Goal: Transaction & Acquisition: Purchase product/service

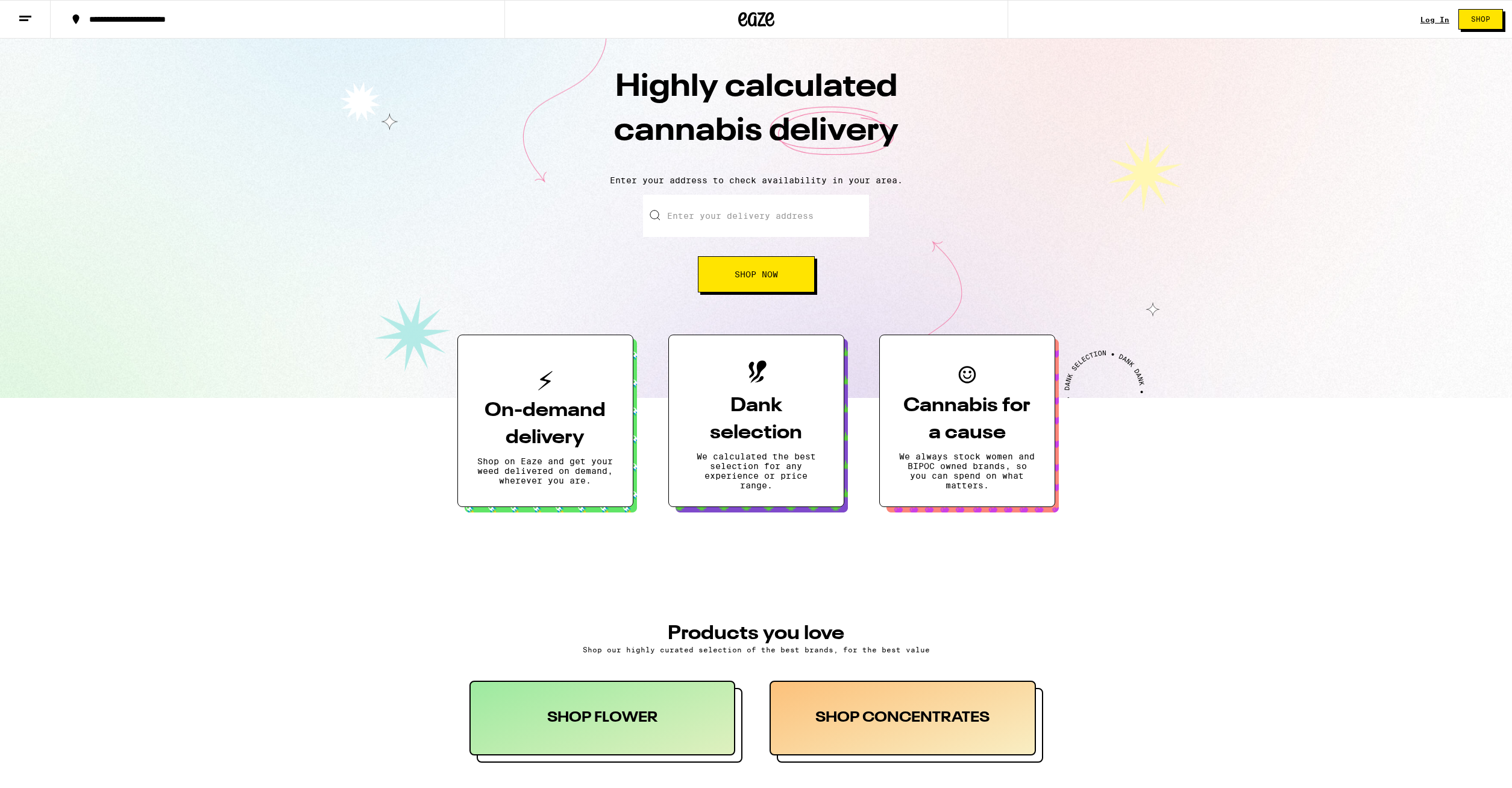
click at [1433, 19] on link "Log In" at bounding box center [1435, 20] width 29 height 8
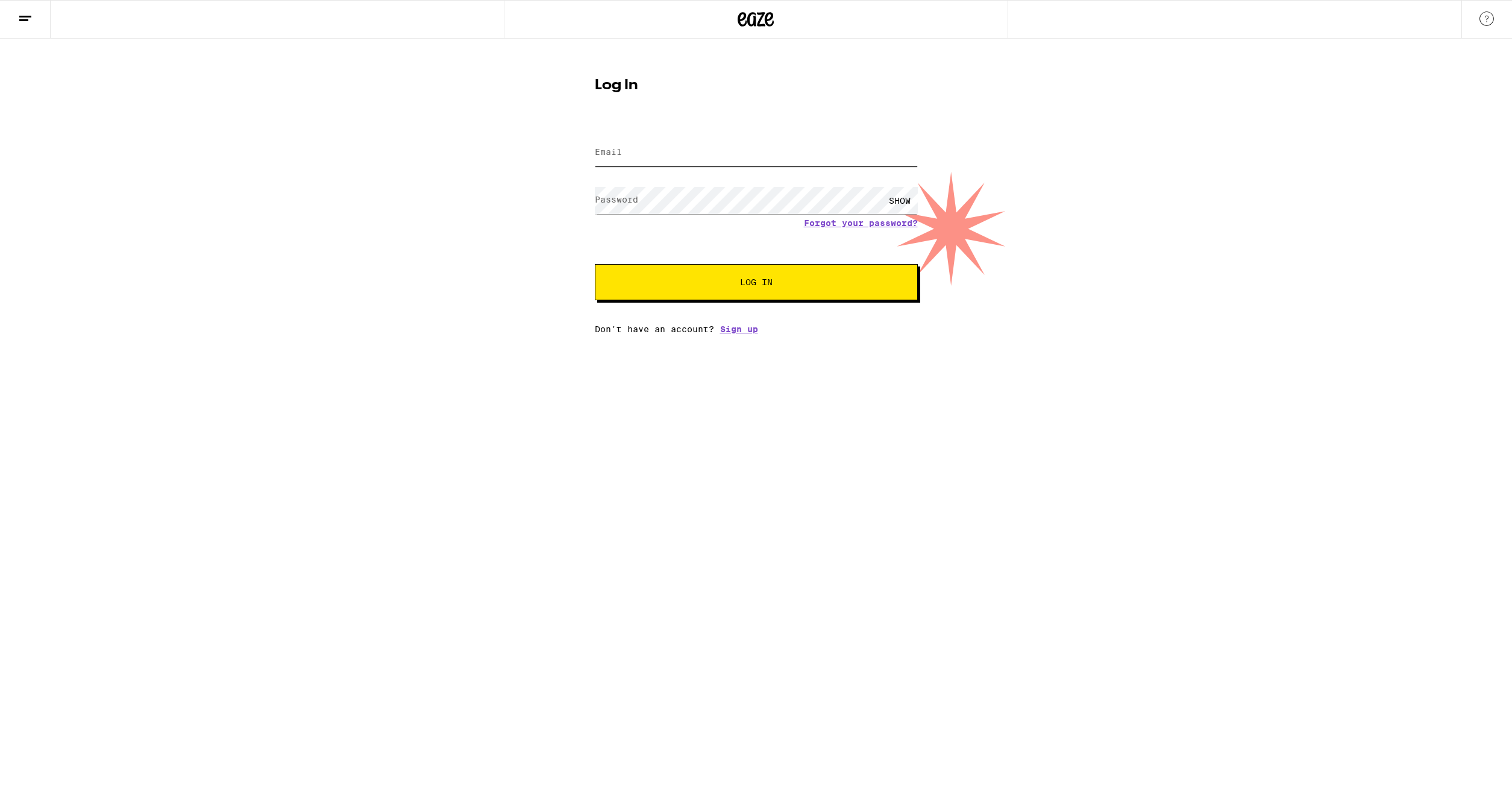
click at [790, 144] on input "Email" at bounding box center [756, 152] width 323 height 27
type input "[EMAIL_ADDRESS][DOMAIN_NAME]"
click at [595, 264] on button "Log In" at bounding box center [756, 282] width 323 height 36
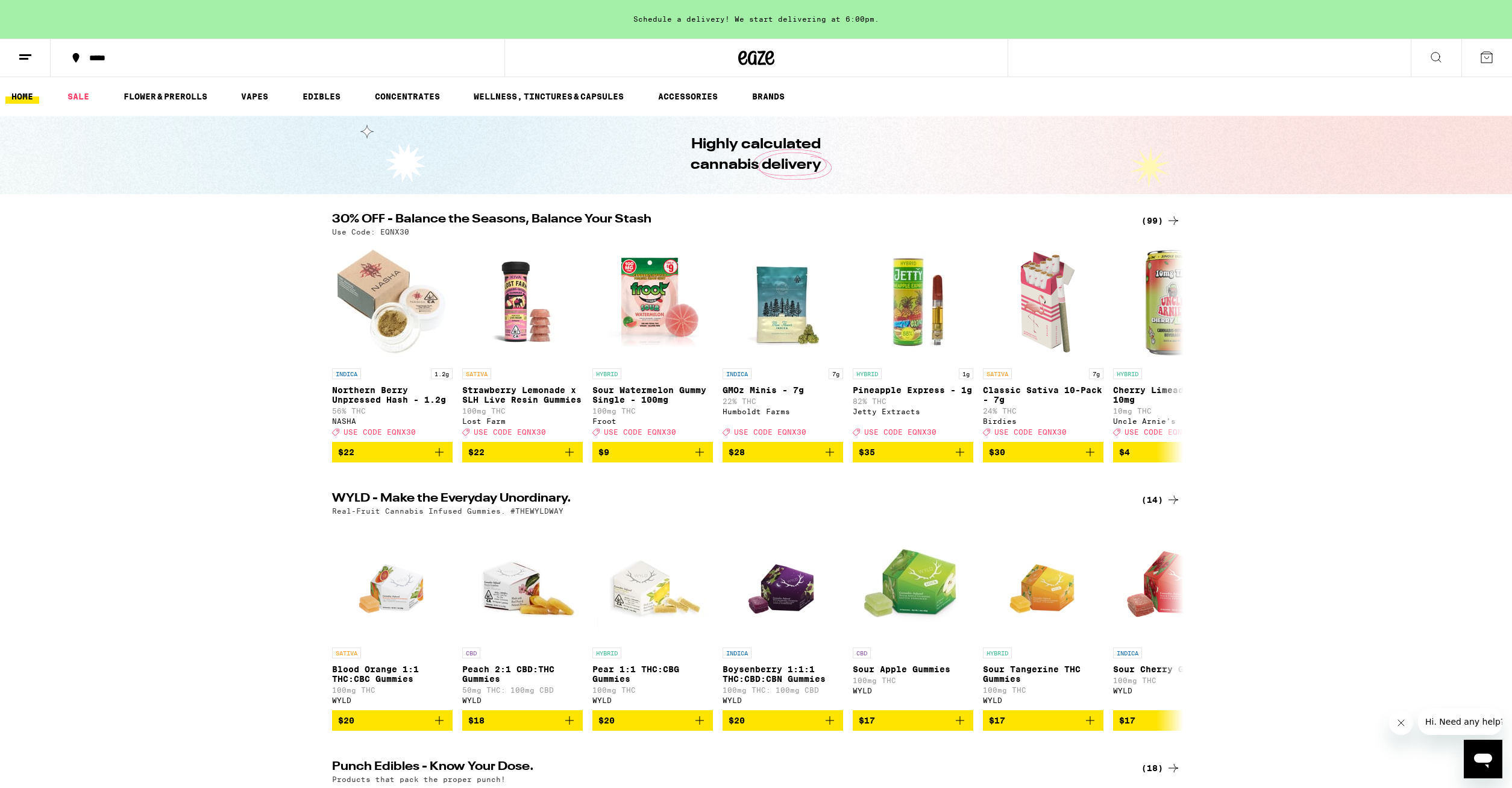
click at [672, 13] on div "Schedule a delivery! We start delivering at 6:00pm." at bounding box center [756, 19] width 1512 height 39
click at [82, 64] on icon at bounding box center [76, 58] width 14 height 14
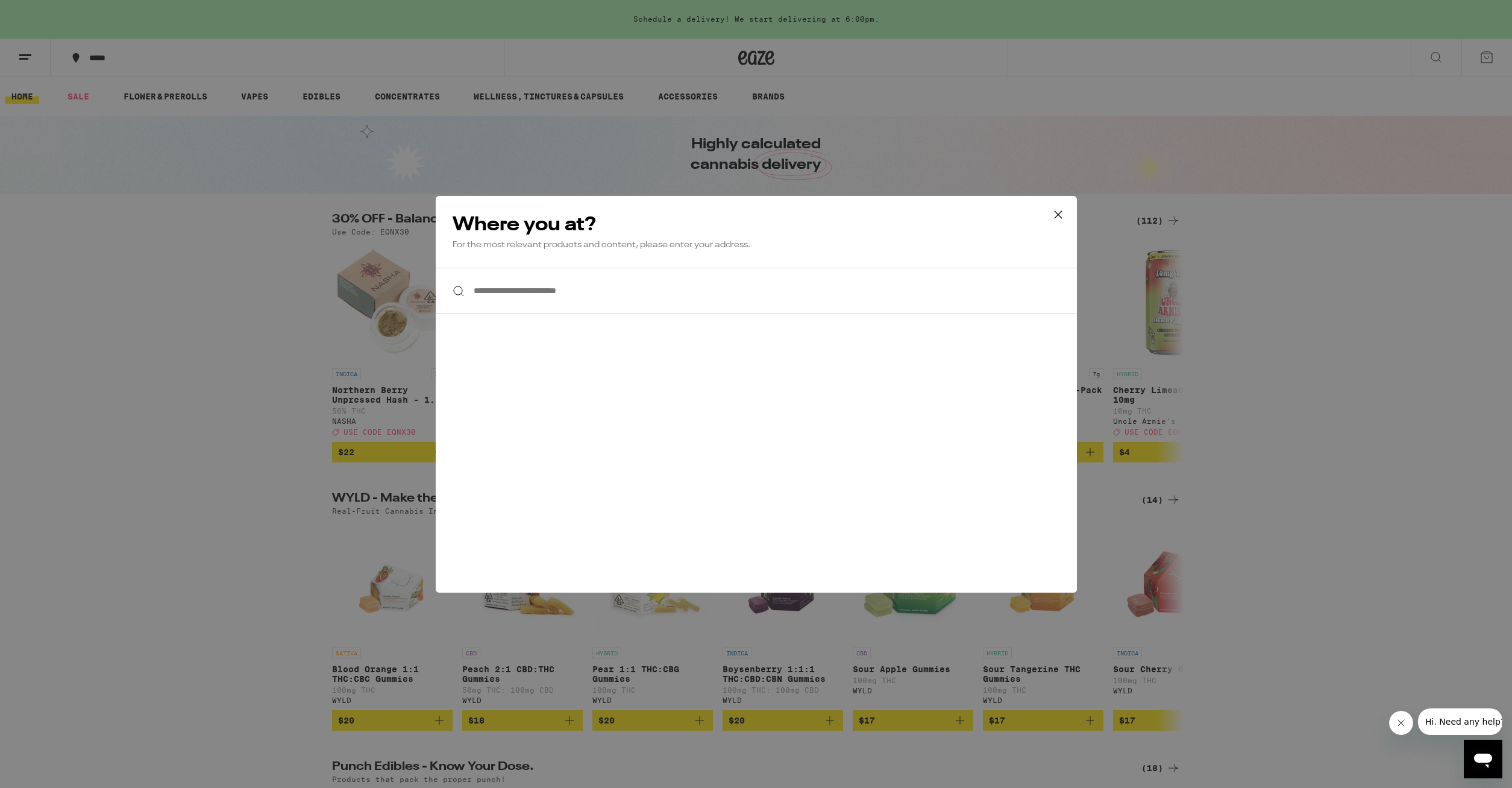
click at [495, 279] on input "**********" at bounding box center [757, 291] width 641 height 46
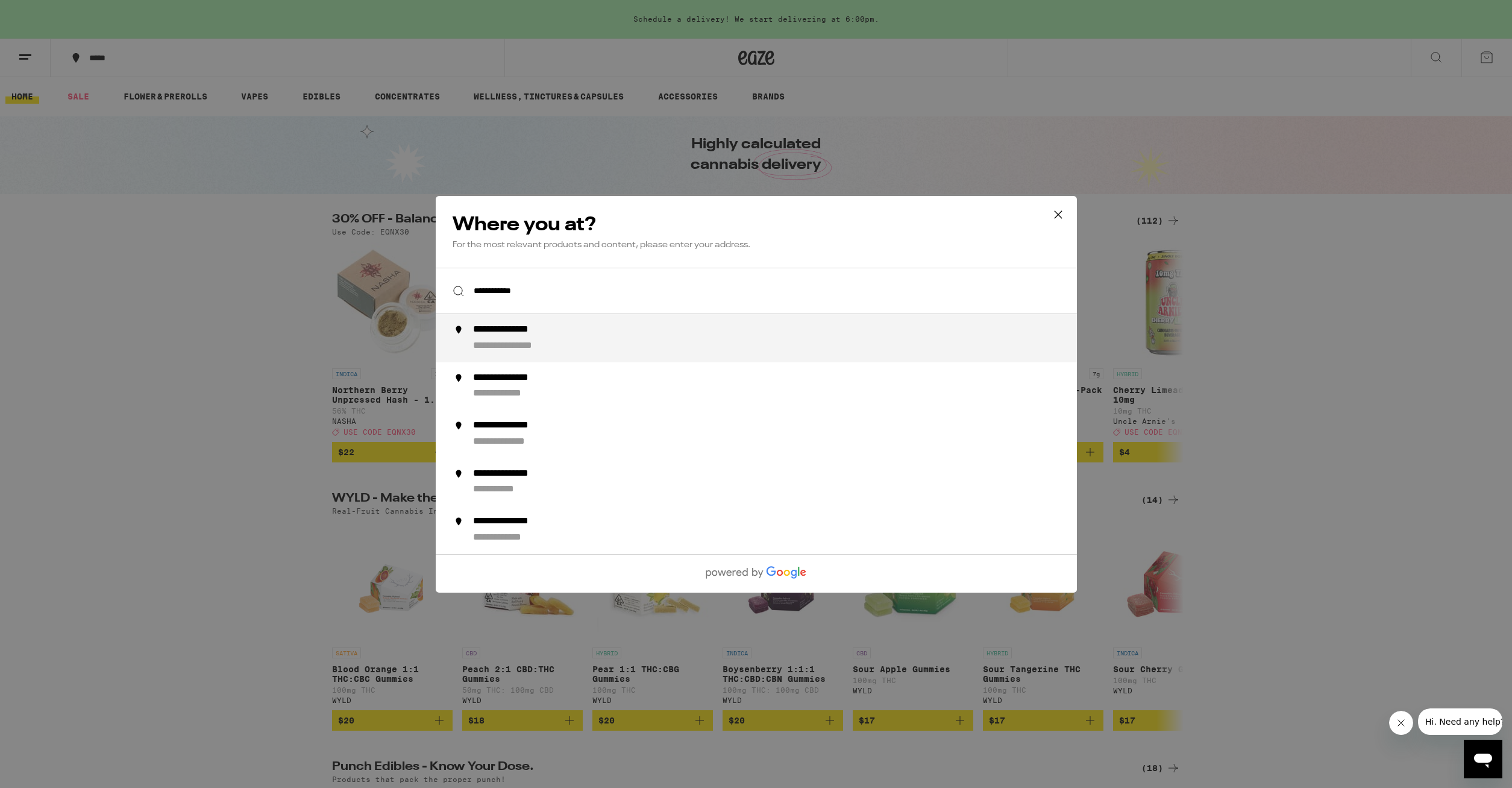
click at [556, 343] on div "**********" at bounding box center [522, 345] width 99 height 13
type input "**********"
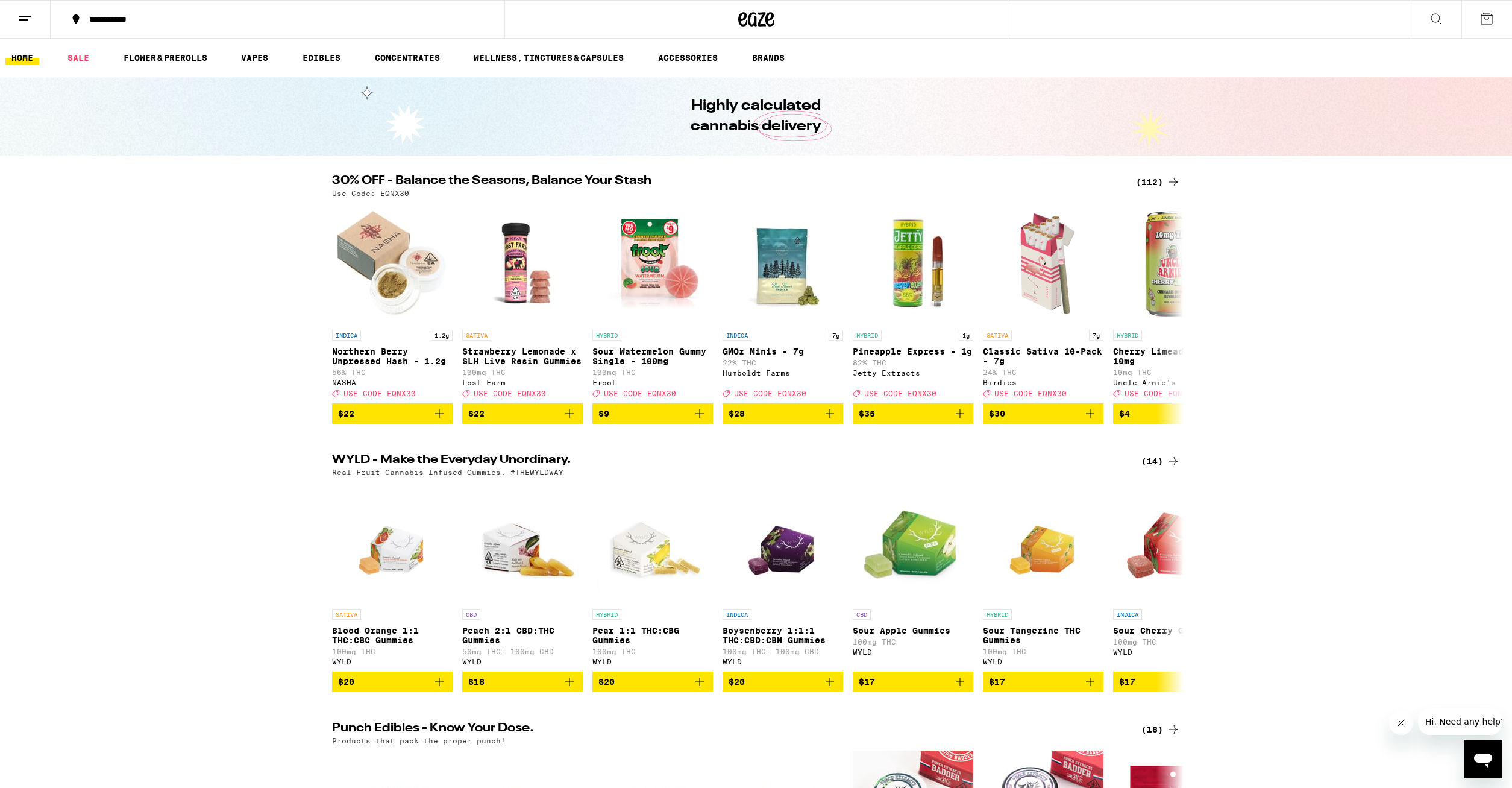
click at [234, 358] on div "30% OFF - Balance the Seasons, Balance Your Stash (112) Use Code: EQNX30 INDICA…" at bounding box center [756, 299] width 1512 height 249
click at [252, 55] on link "VAPES" at bounding box center [254, 58] width 39 height 14
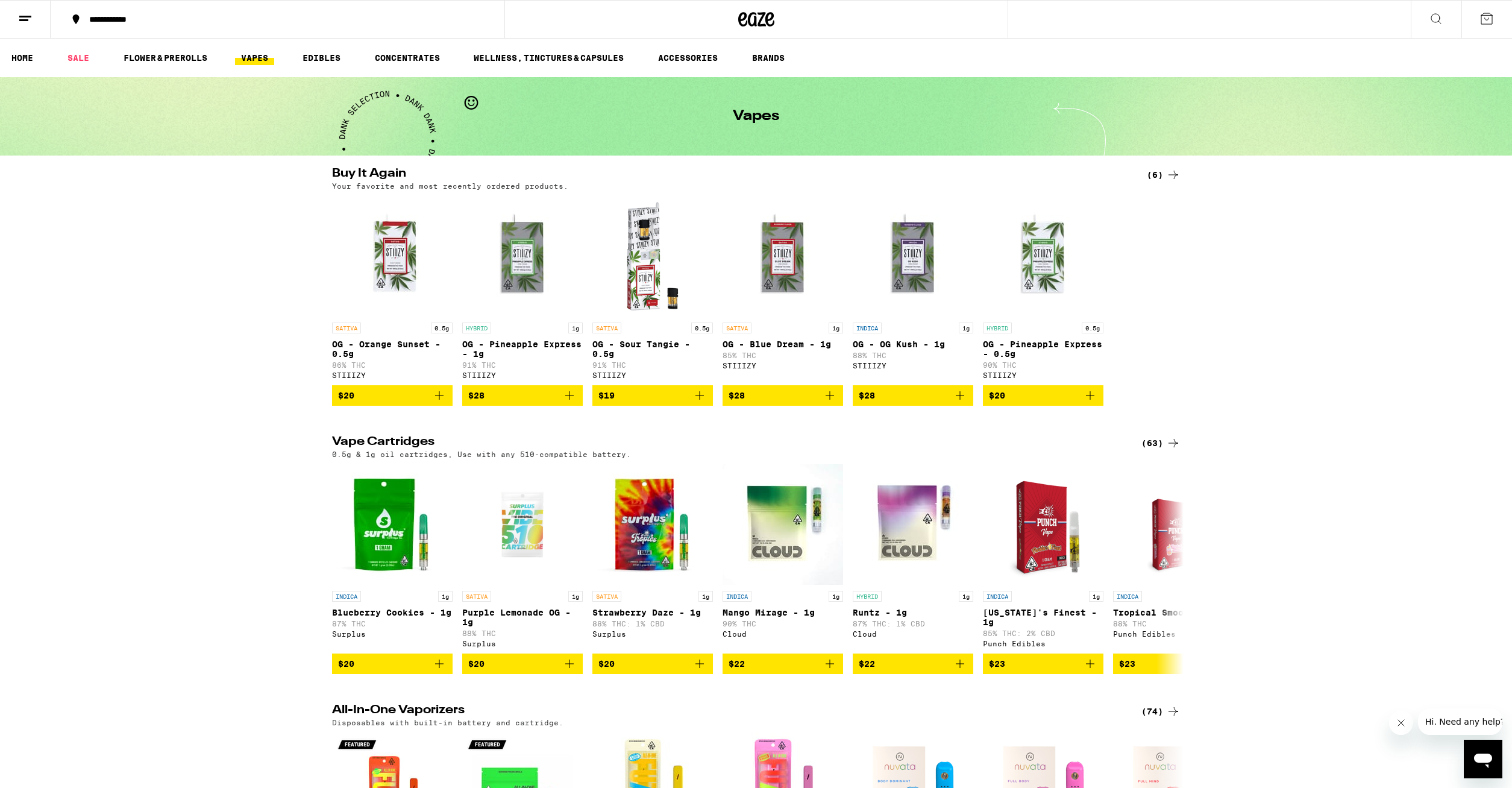
click at [441, 399] on icon "Add to bag" at bounding box center [439, 395] width 14 height 14
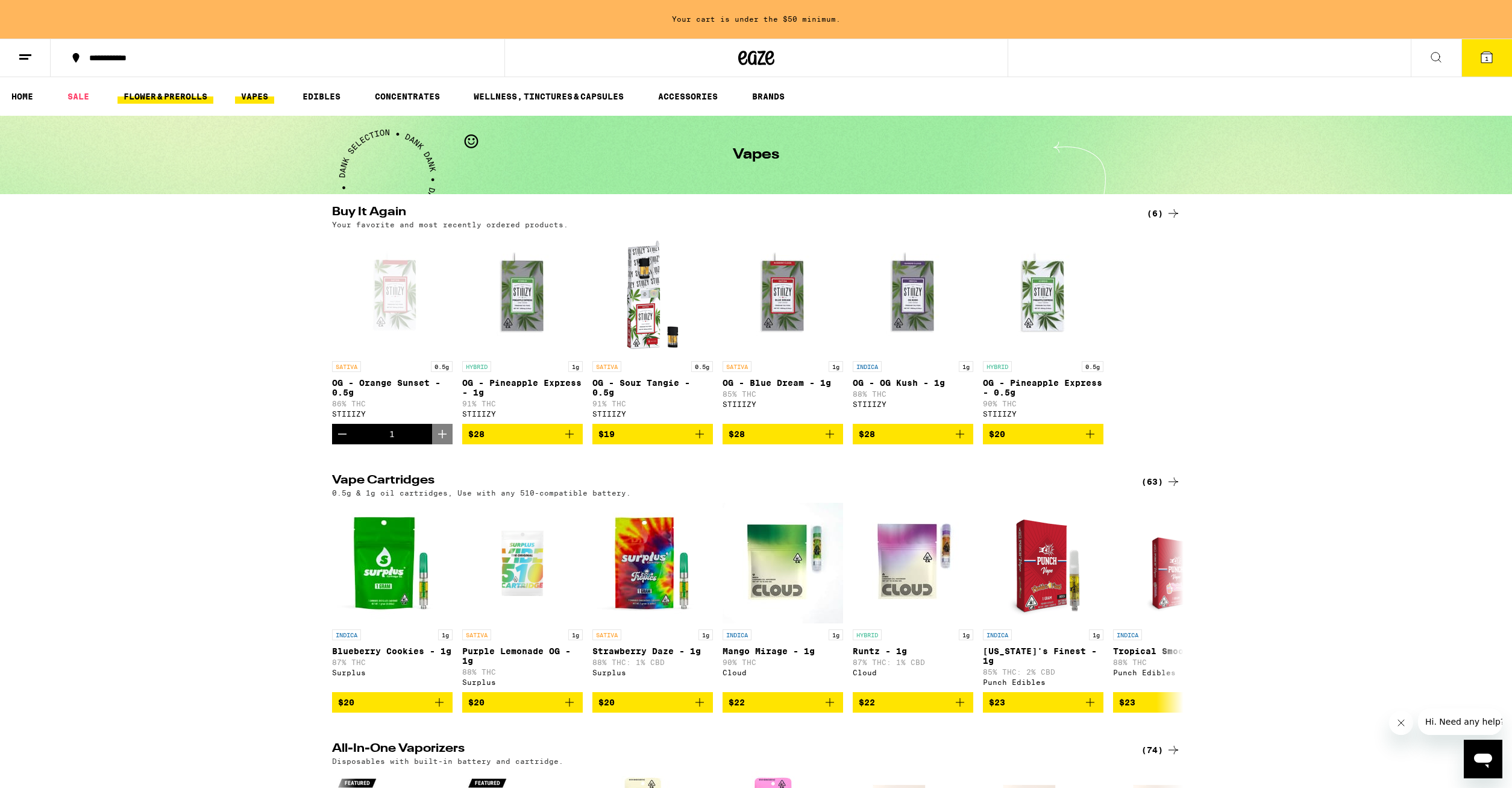
click at [154, 98] on link "FLOWER & PREROLLS" at bounding box center [165, 96] width 95 height 14
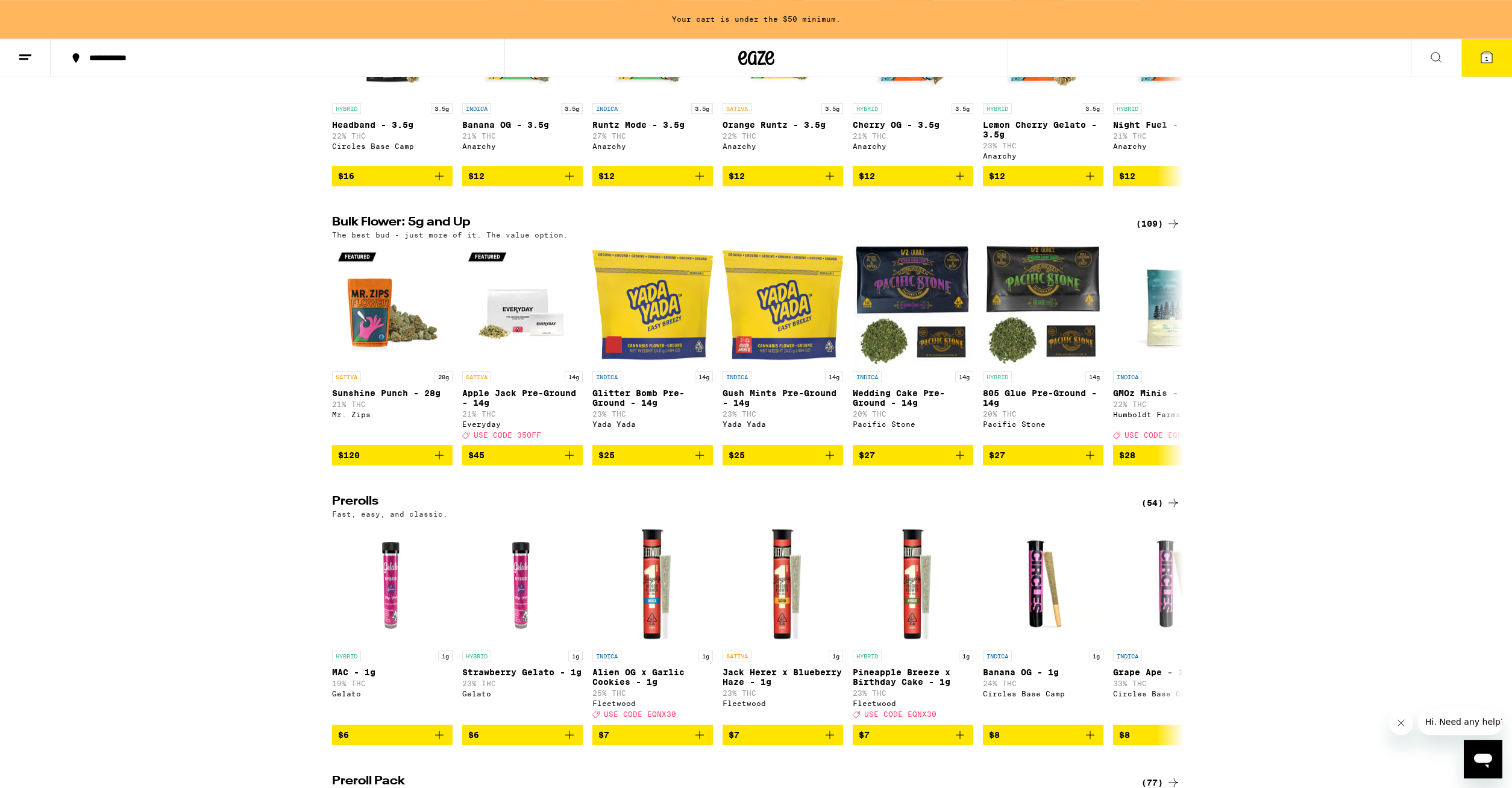
scroll to position [430, 0]
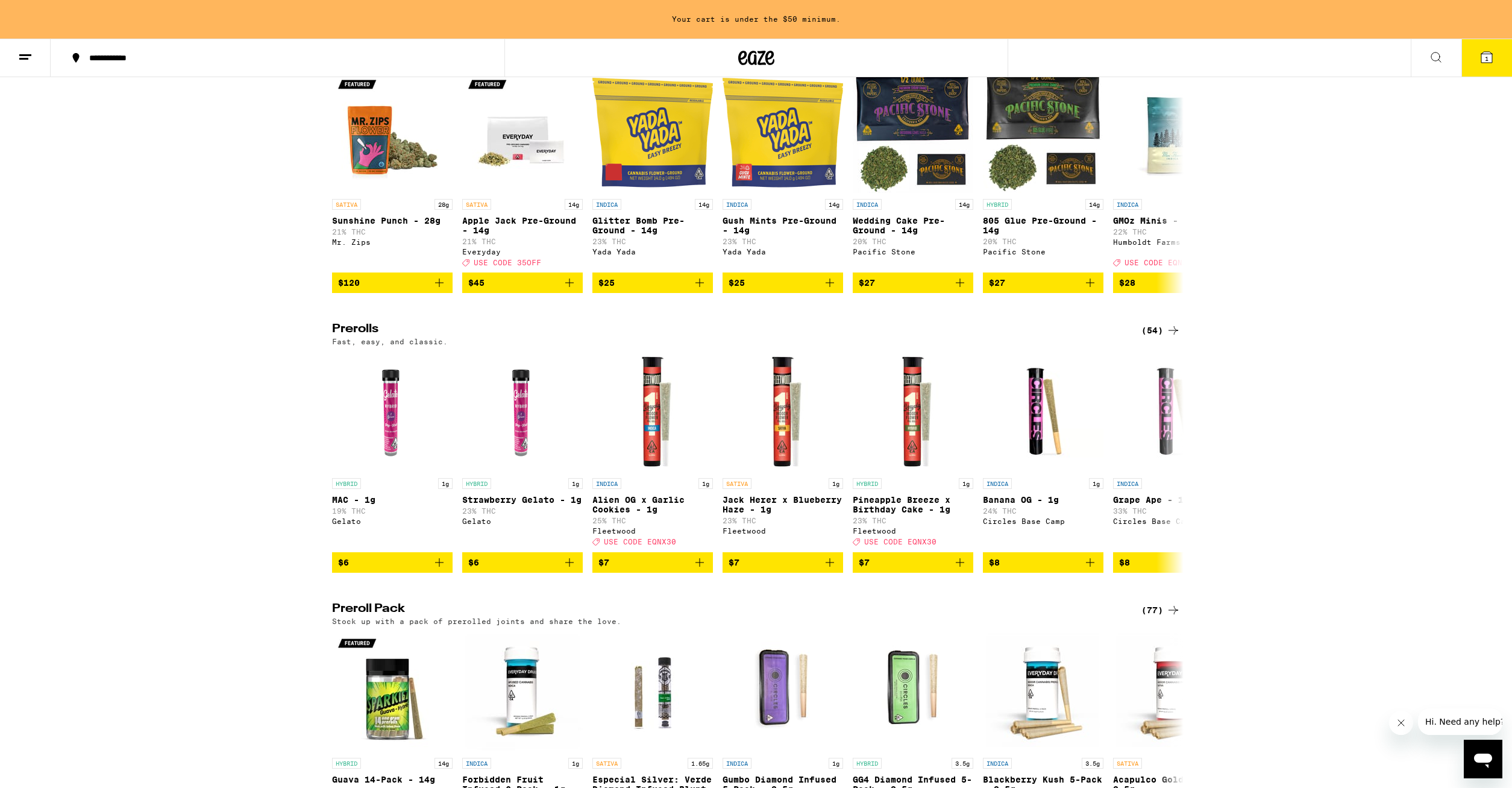
click at [1168, 617] on icon at bounding box center [1173, 610] width 14 height 14
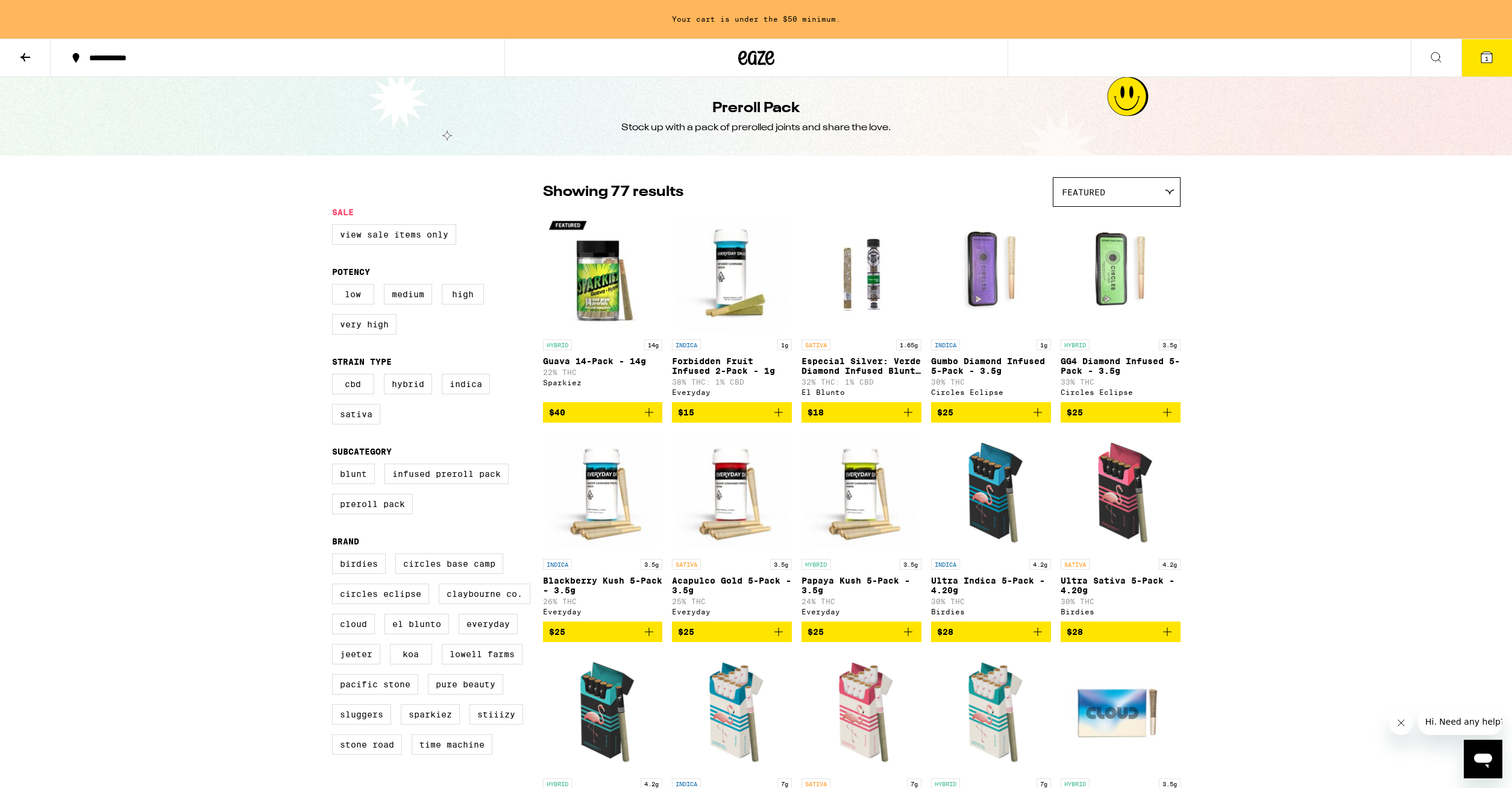
click at [1170, 639] on icon "Add to bag" at bounding box center [1167, 632] width 14 height 14
click at [33, 67] on button at bounding box center [25, 58] width 51 height 38
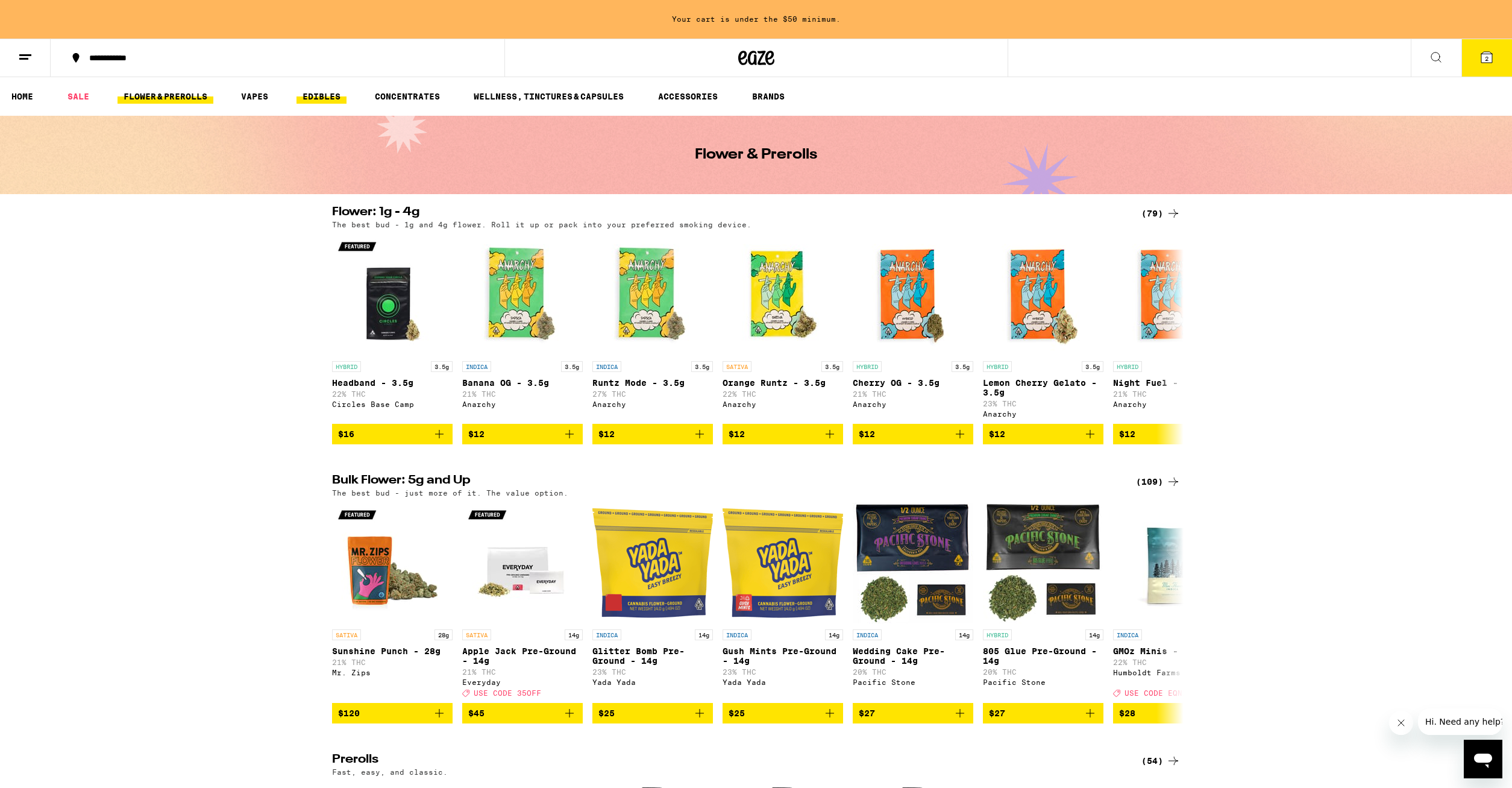
click at [336, 98] on link "EDIBLES" at bounding box center [321, 96] width 50 height 14
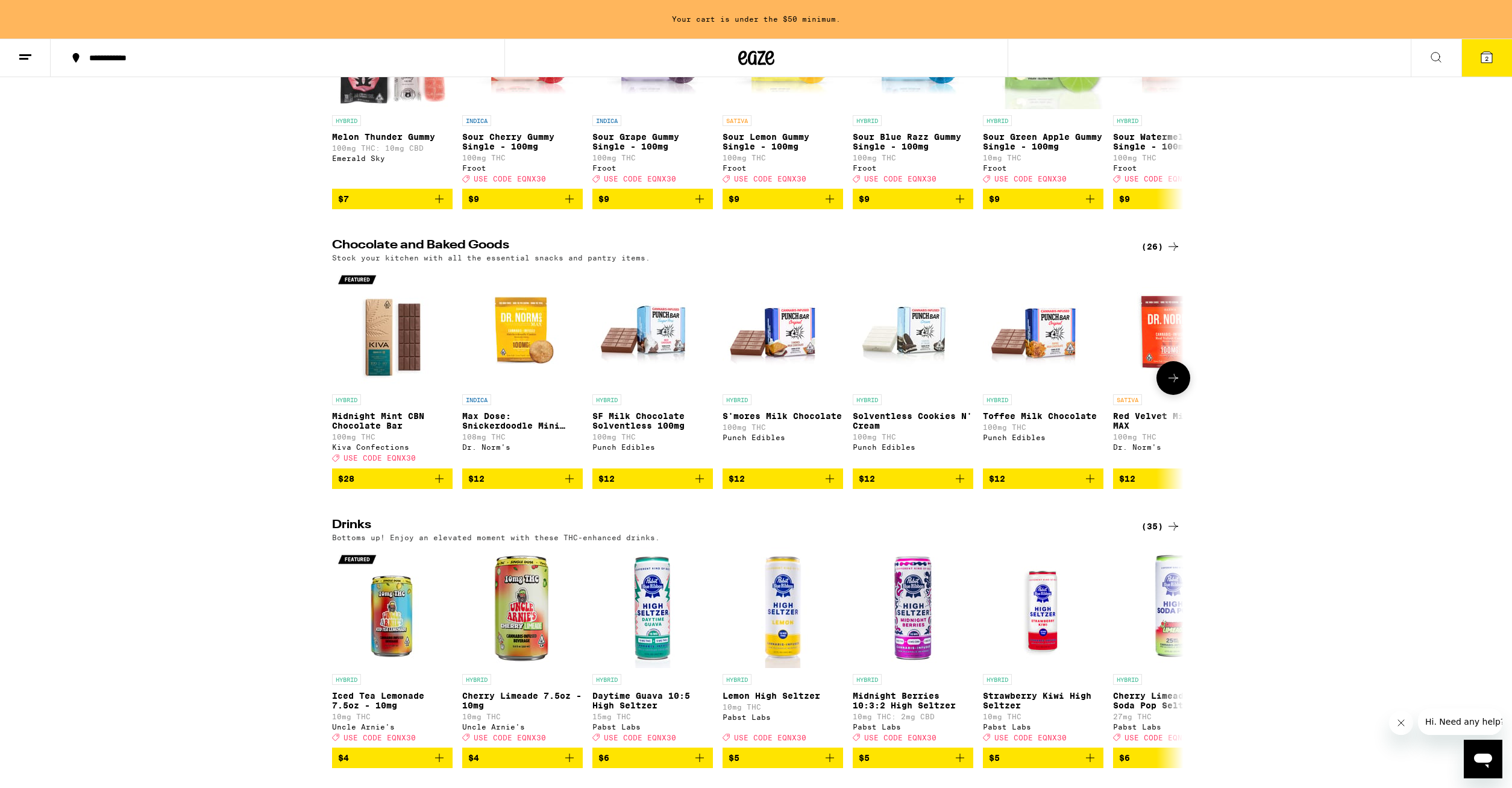
scroll to position [481, 0]
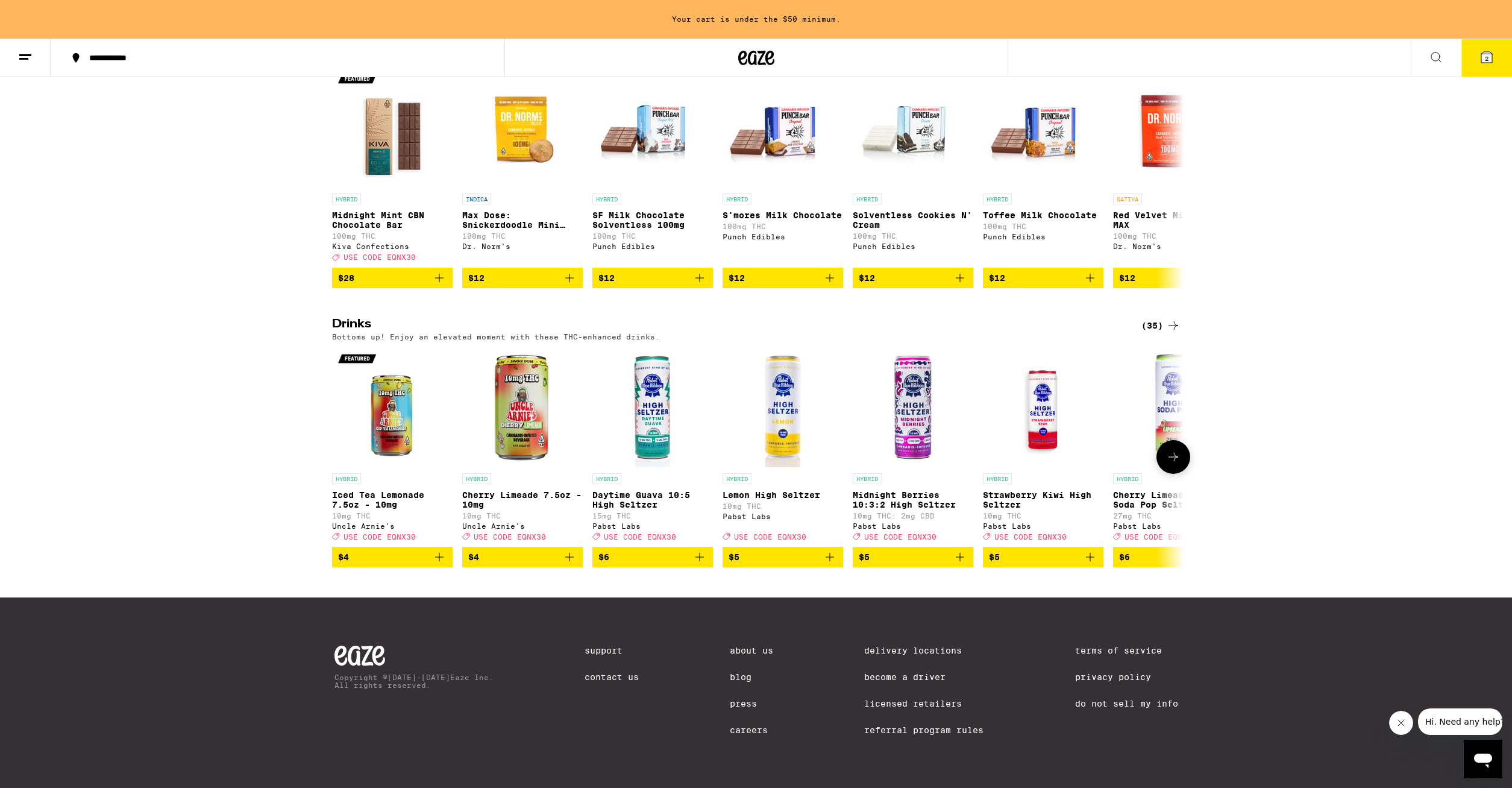
click at [1178, 450] on icon at bounding box center [1173, 457] width 14 height 14
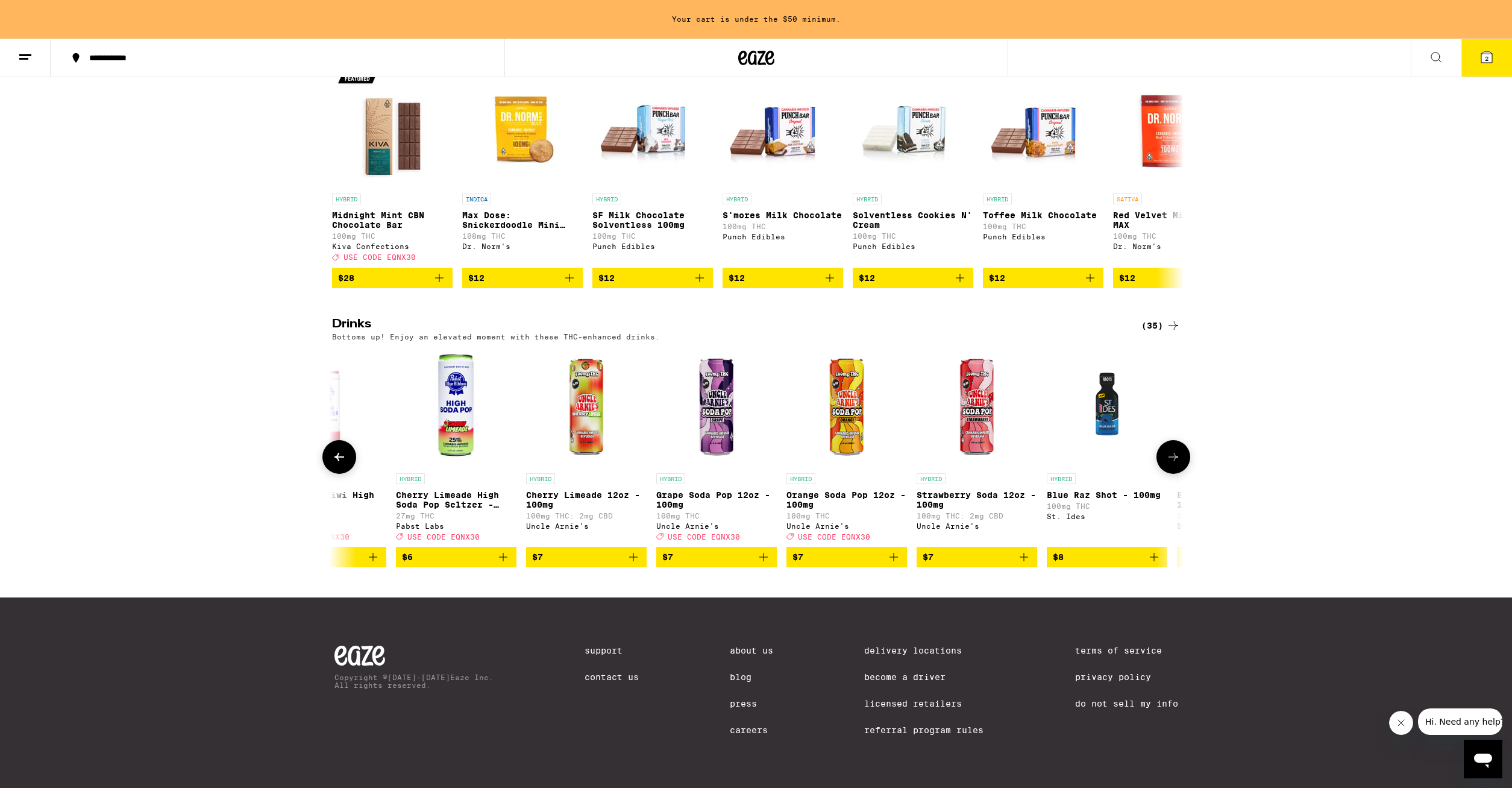
click at [1178, 450] on icon at bounding box center [1173, 457] width 14 height 14
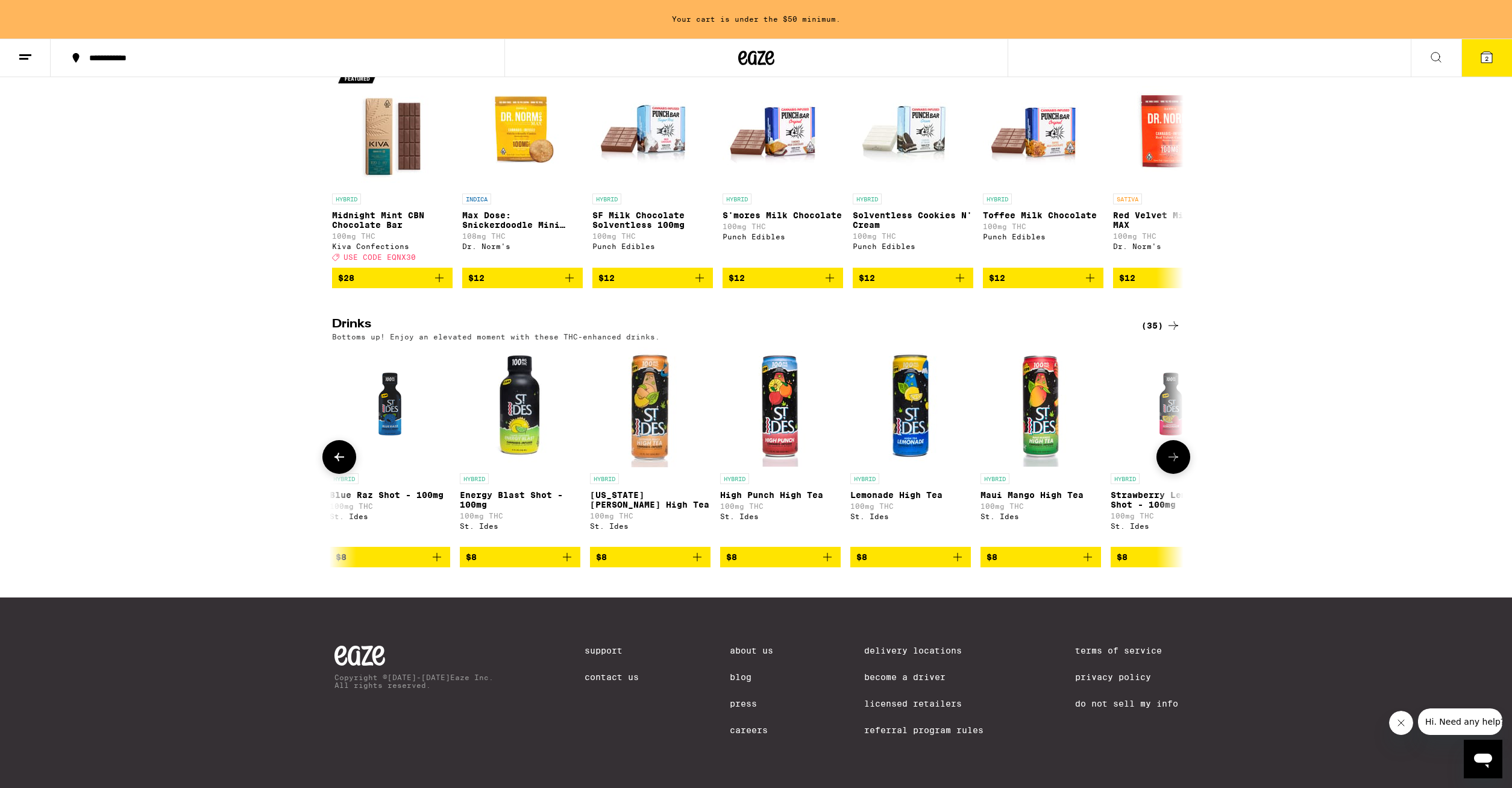
click at [1178, 450] on icon at bounding box center [1173, 457] width 14 height 14
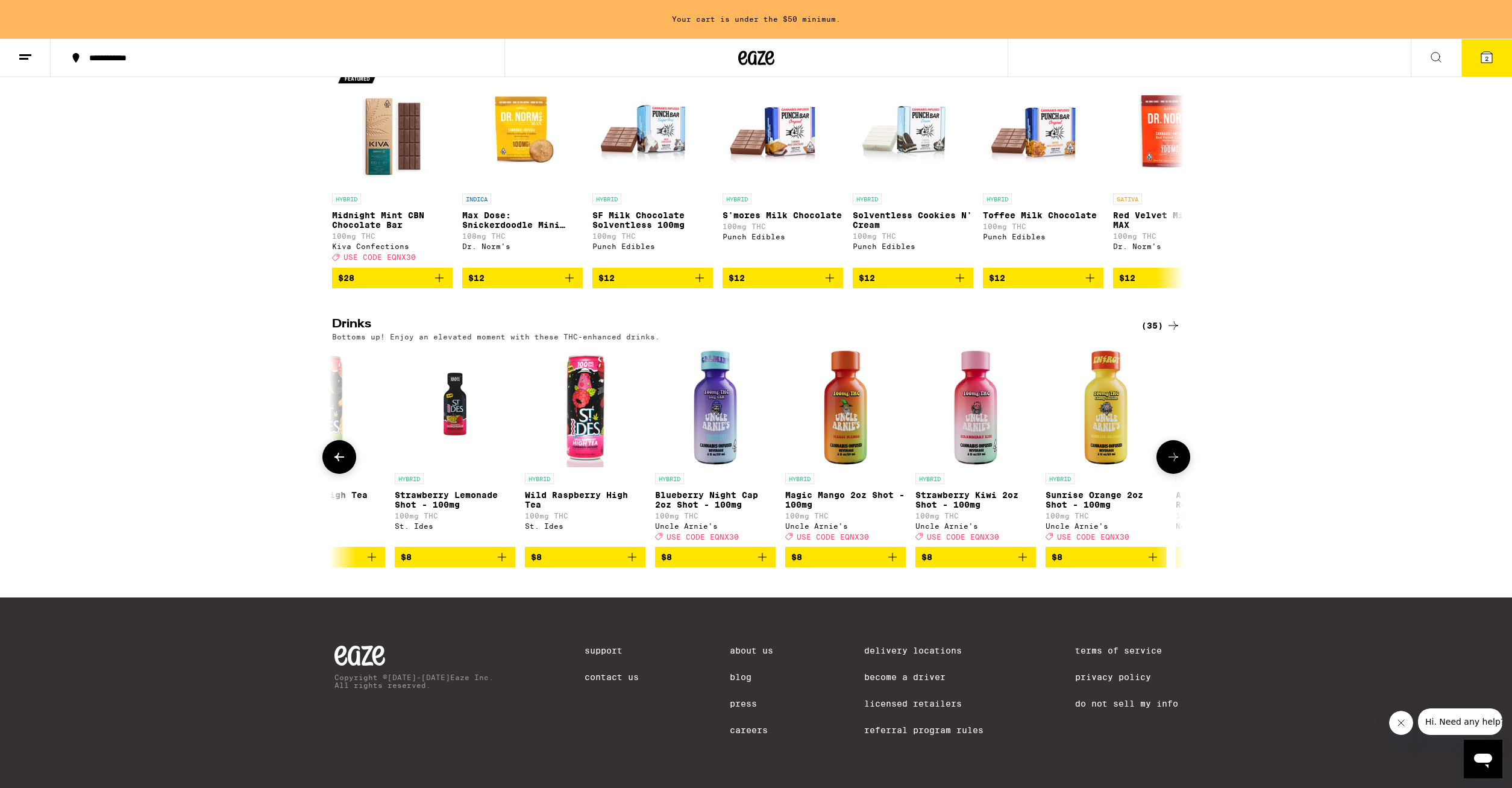
click at [1178, 450] on icon at bounding box center [1173, 457] width 14 height 14
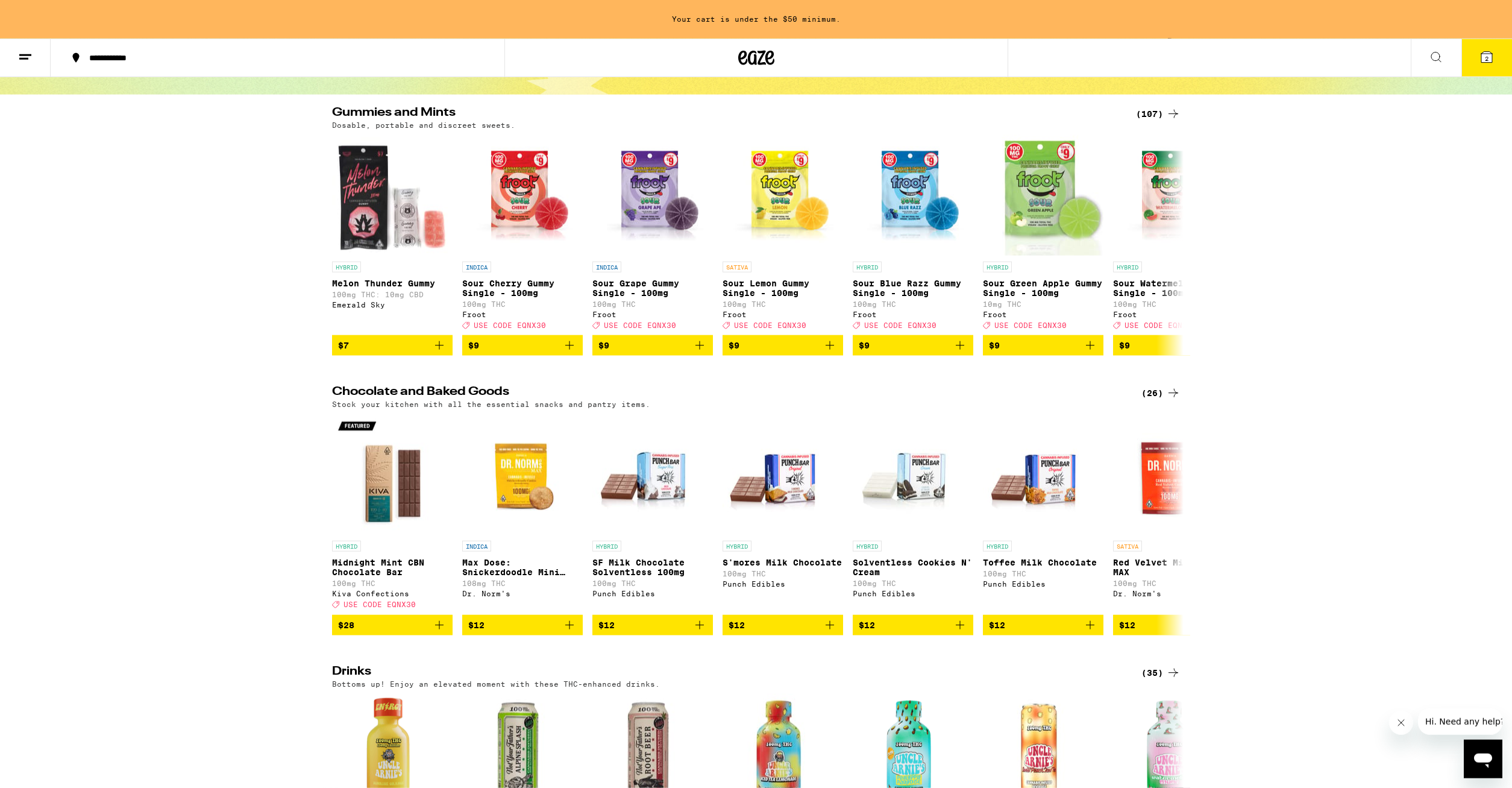
scroll to position [0, 0]
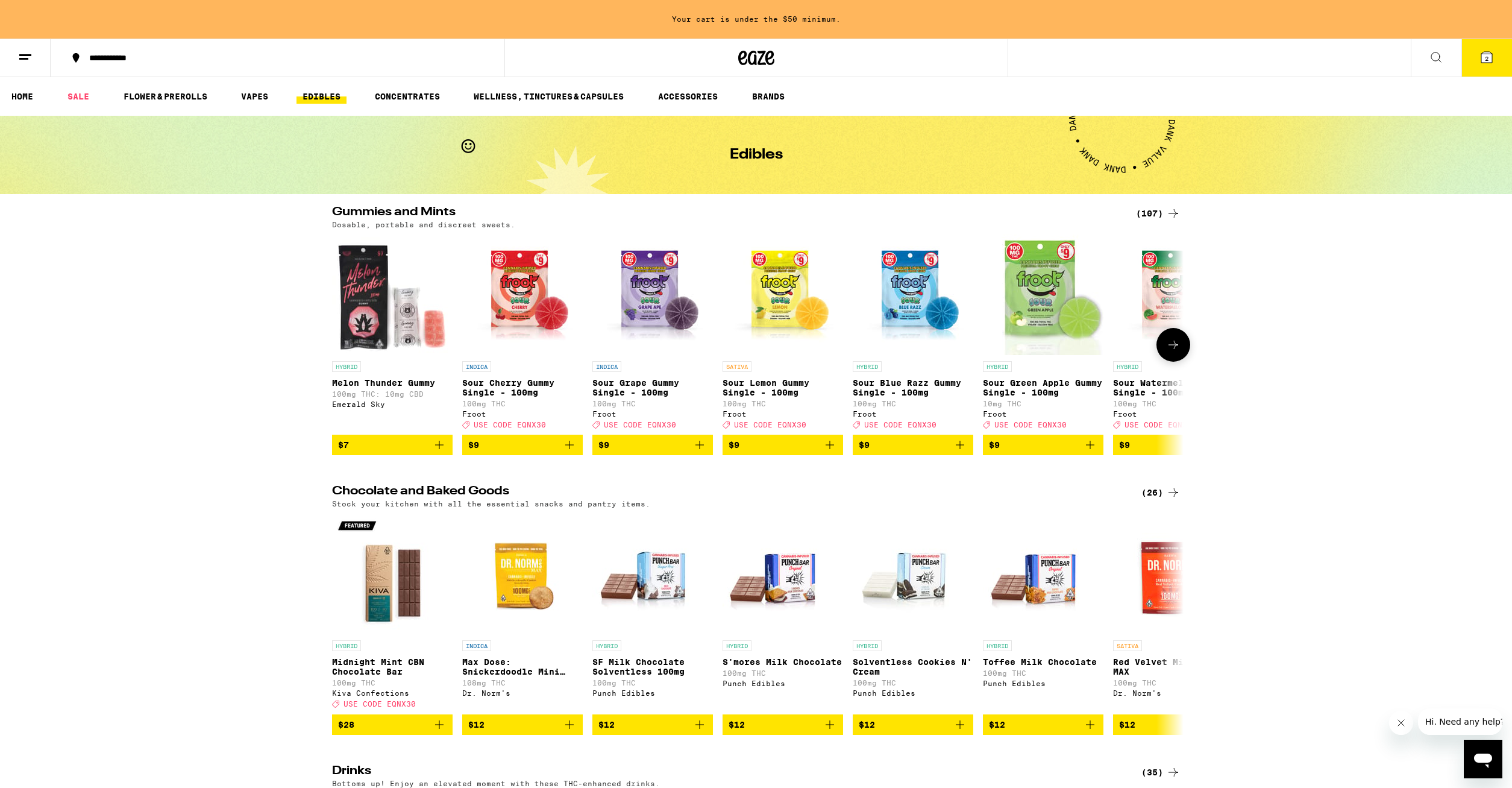
click at [1170, 337] on button at bounding box center [1173, 345] width 34 height 34
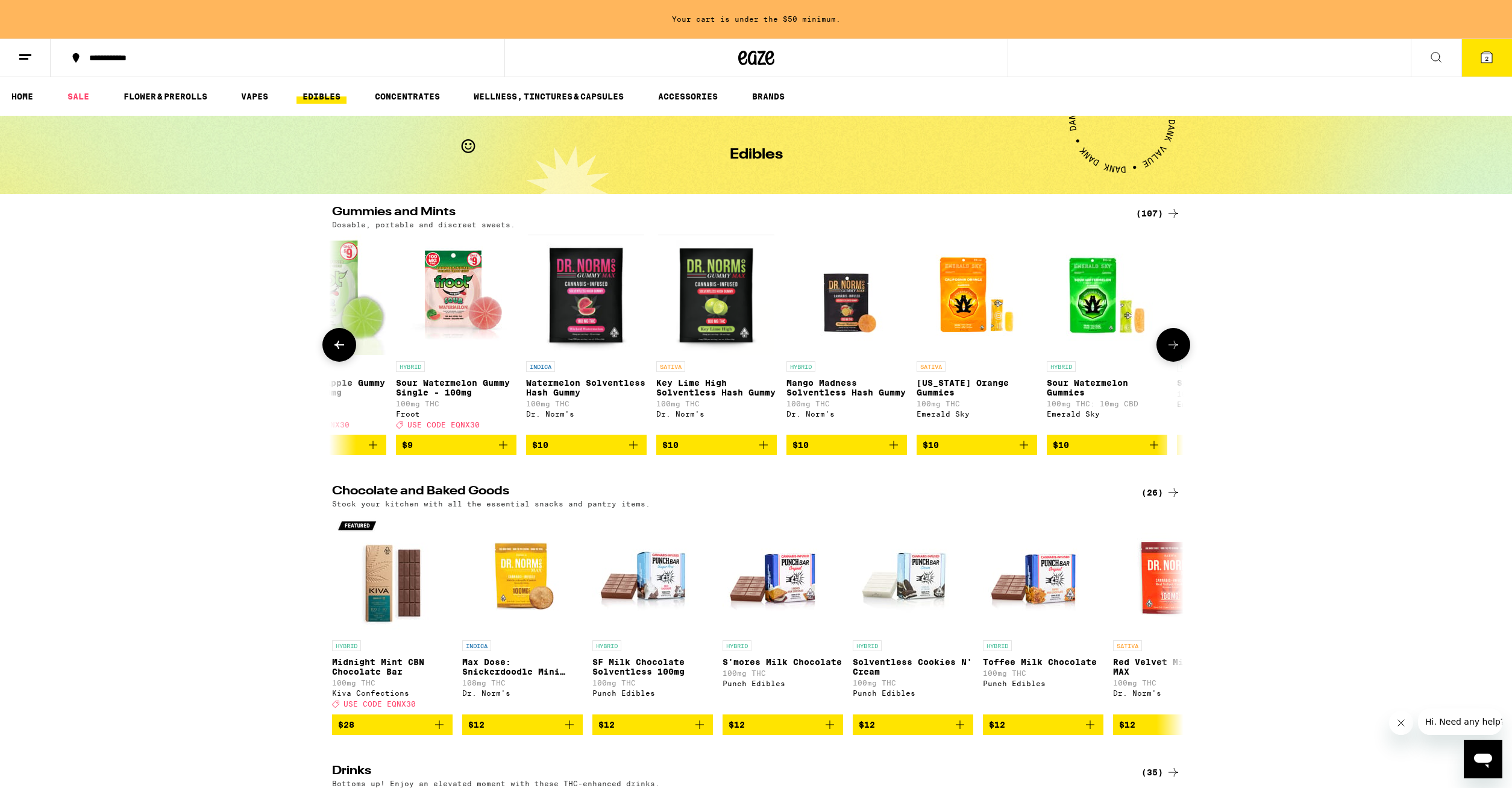
click at [1170, 337] on button at bounding box center [1173, 345] width 34 height 34
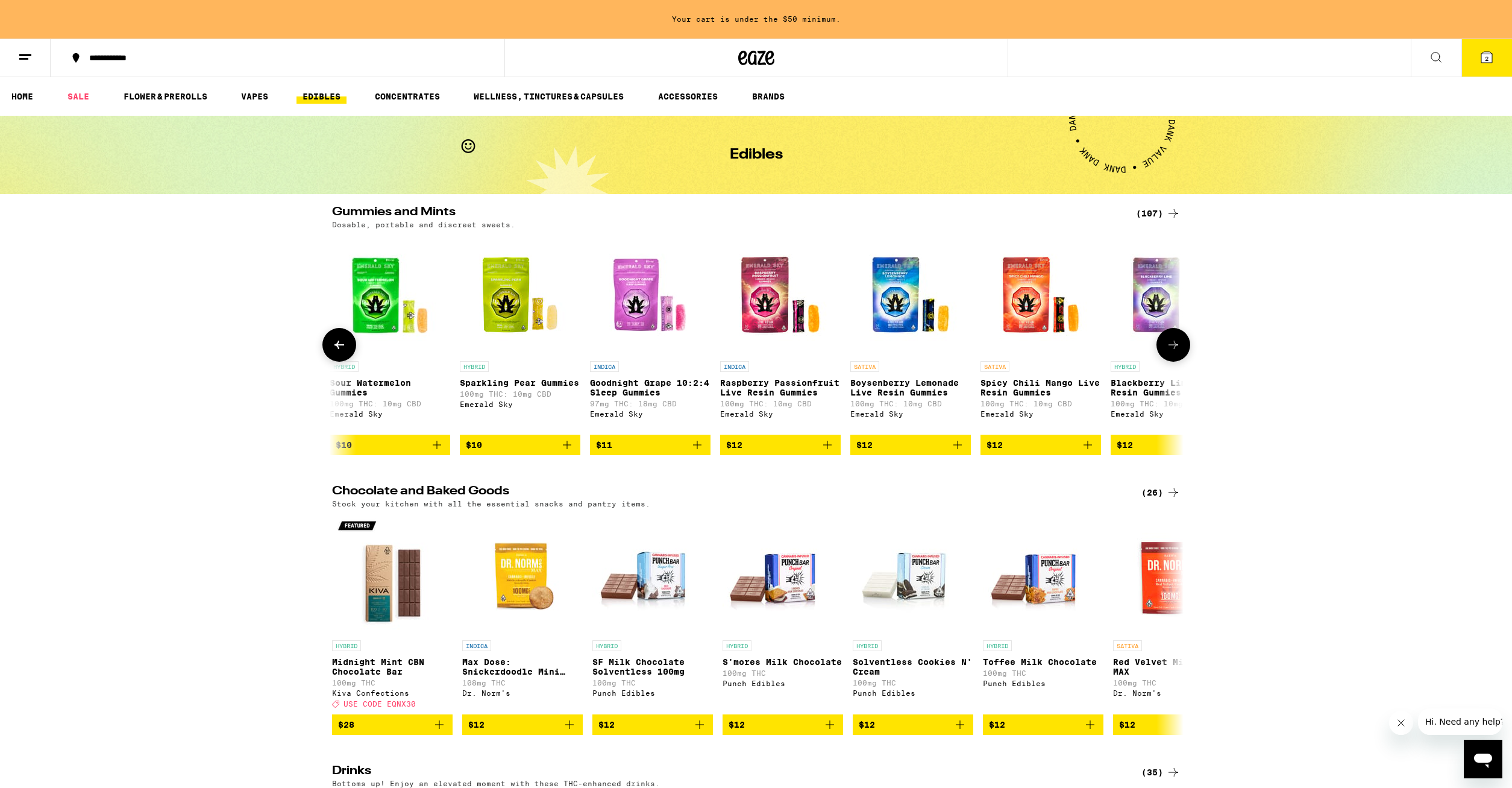
click at [1170, 337] on button at bounding box center [1173, 345] width 34 height 34
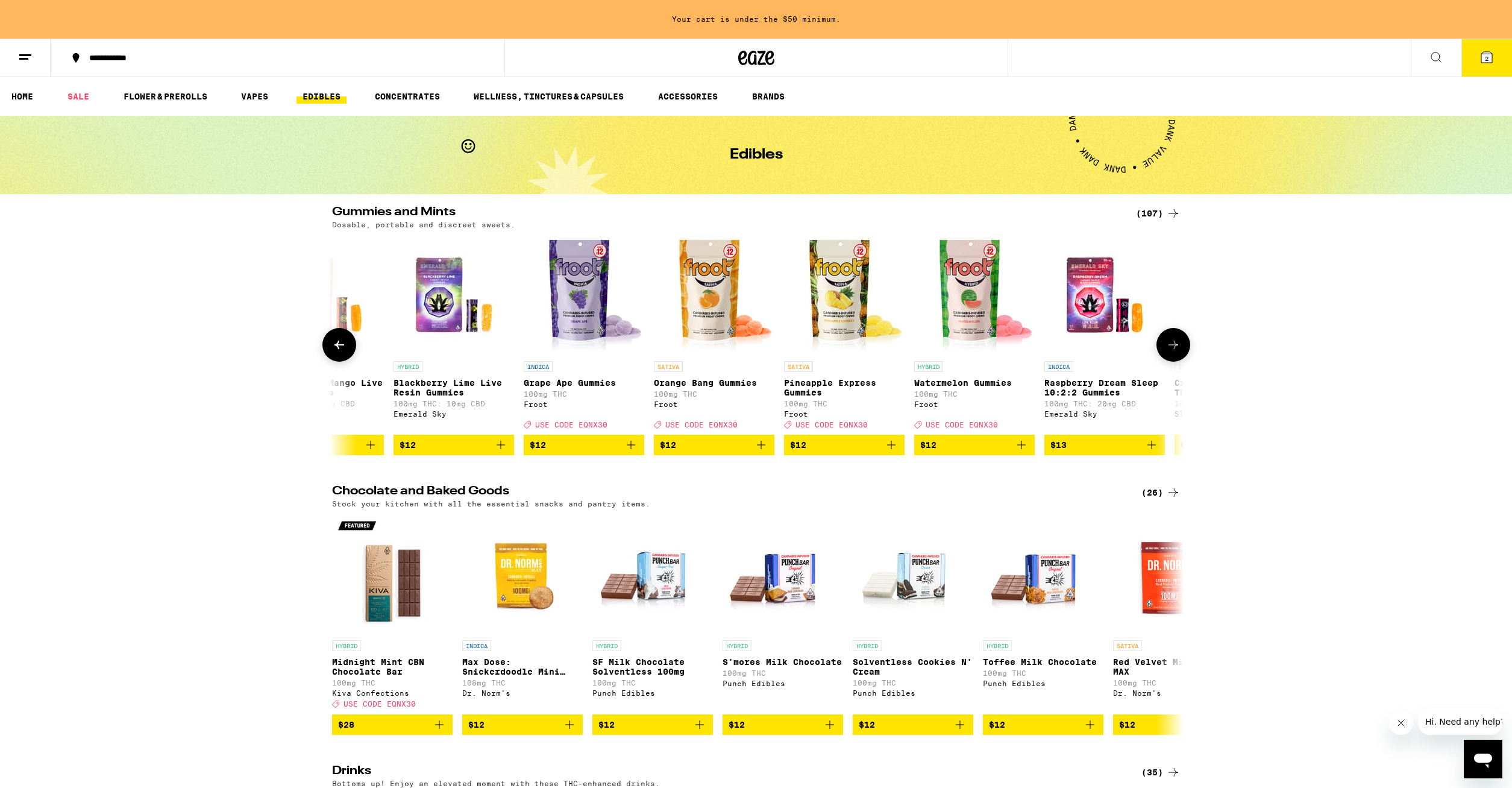
click at [1170, 337] on button at bounding box center [1173, 345] width 34 height 34
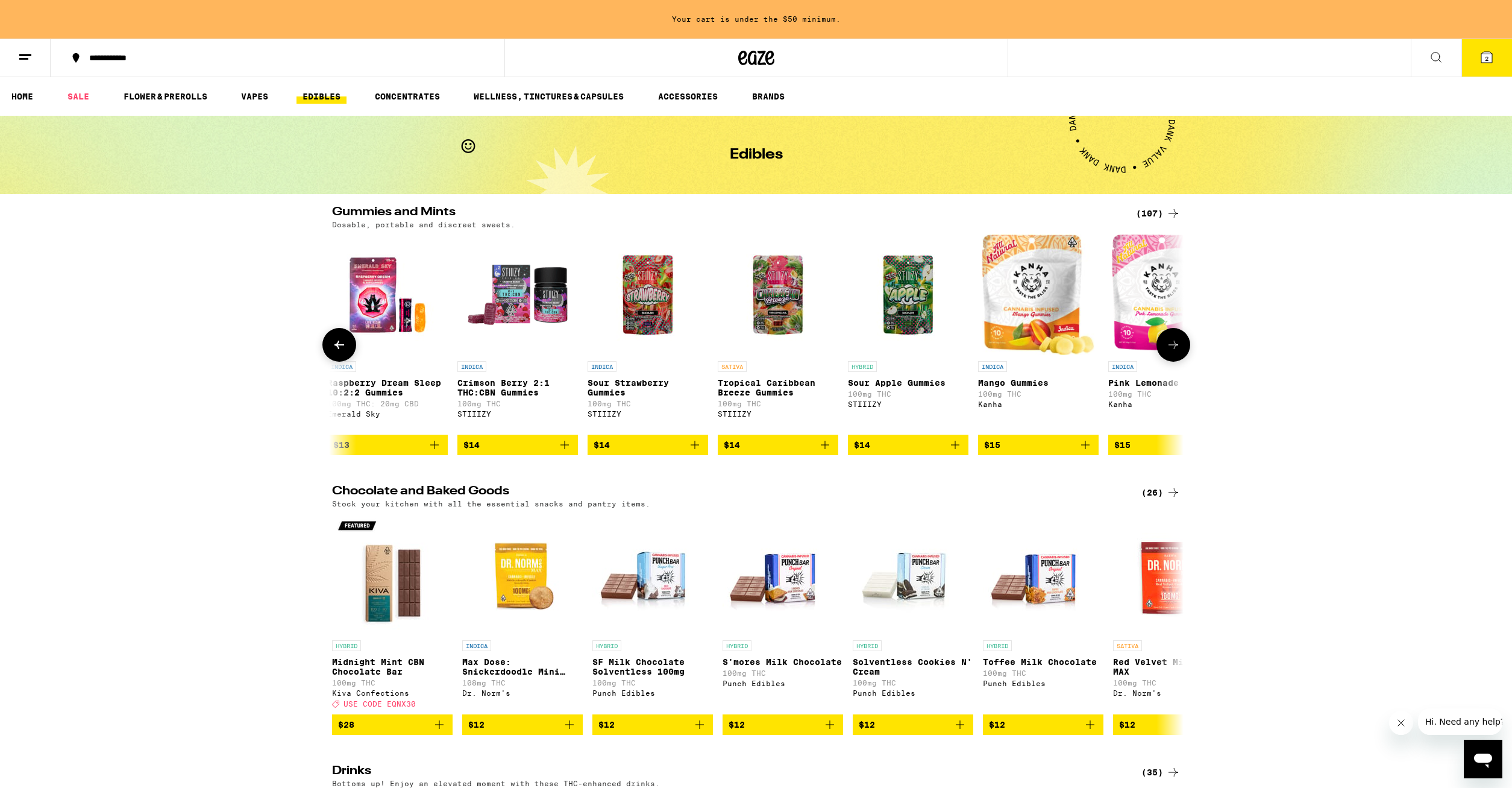
click at [1170, 337] on button at bounding box center [1173, 345] width 34 height 34
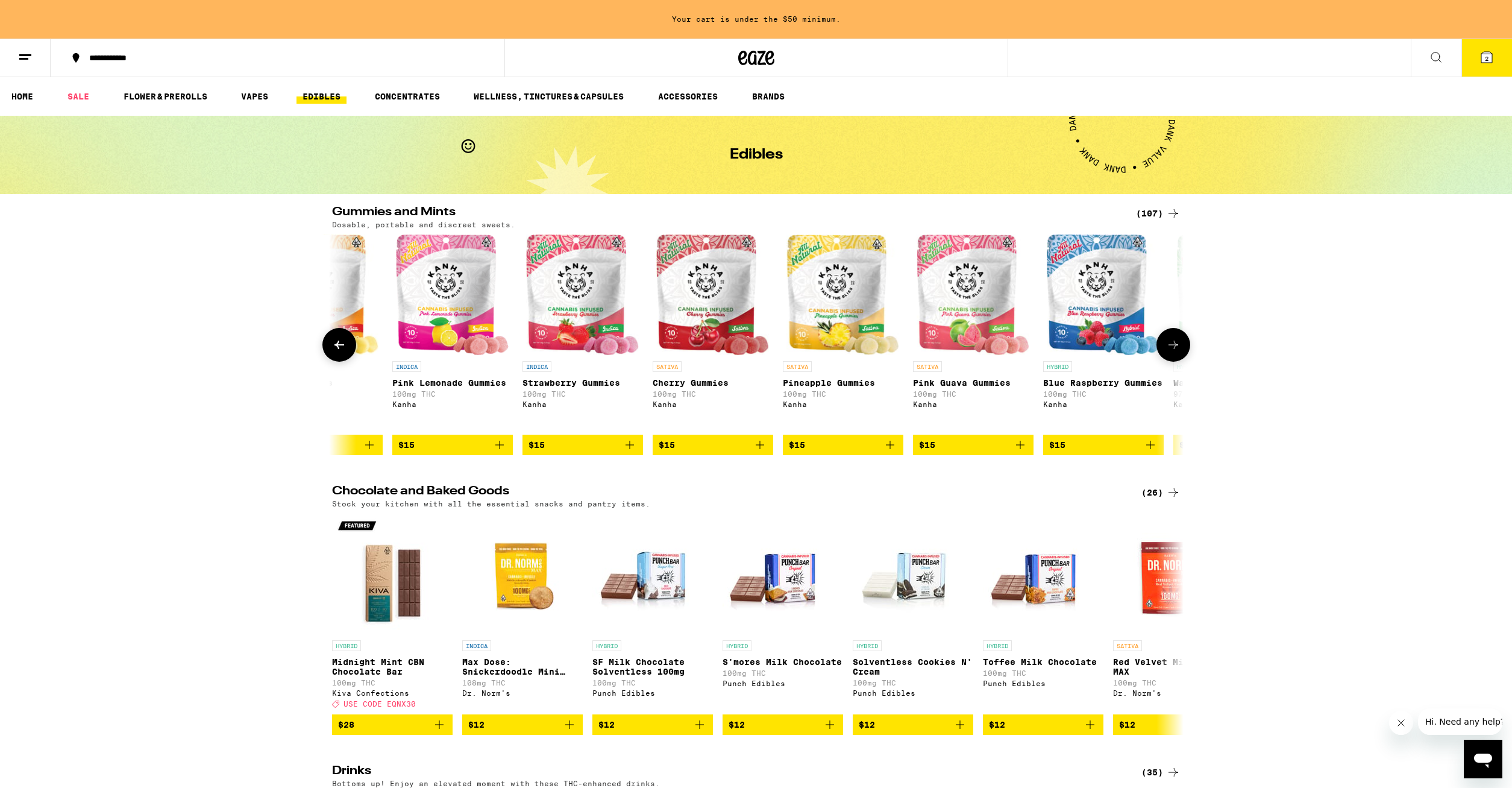
scroll to position [0, 3585]
click at [1158, 213] on div "(107)" at bounding box center [1158, 213] width 45 height 14
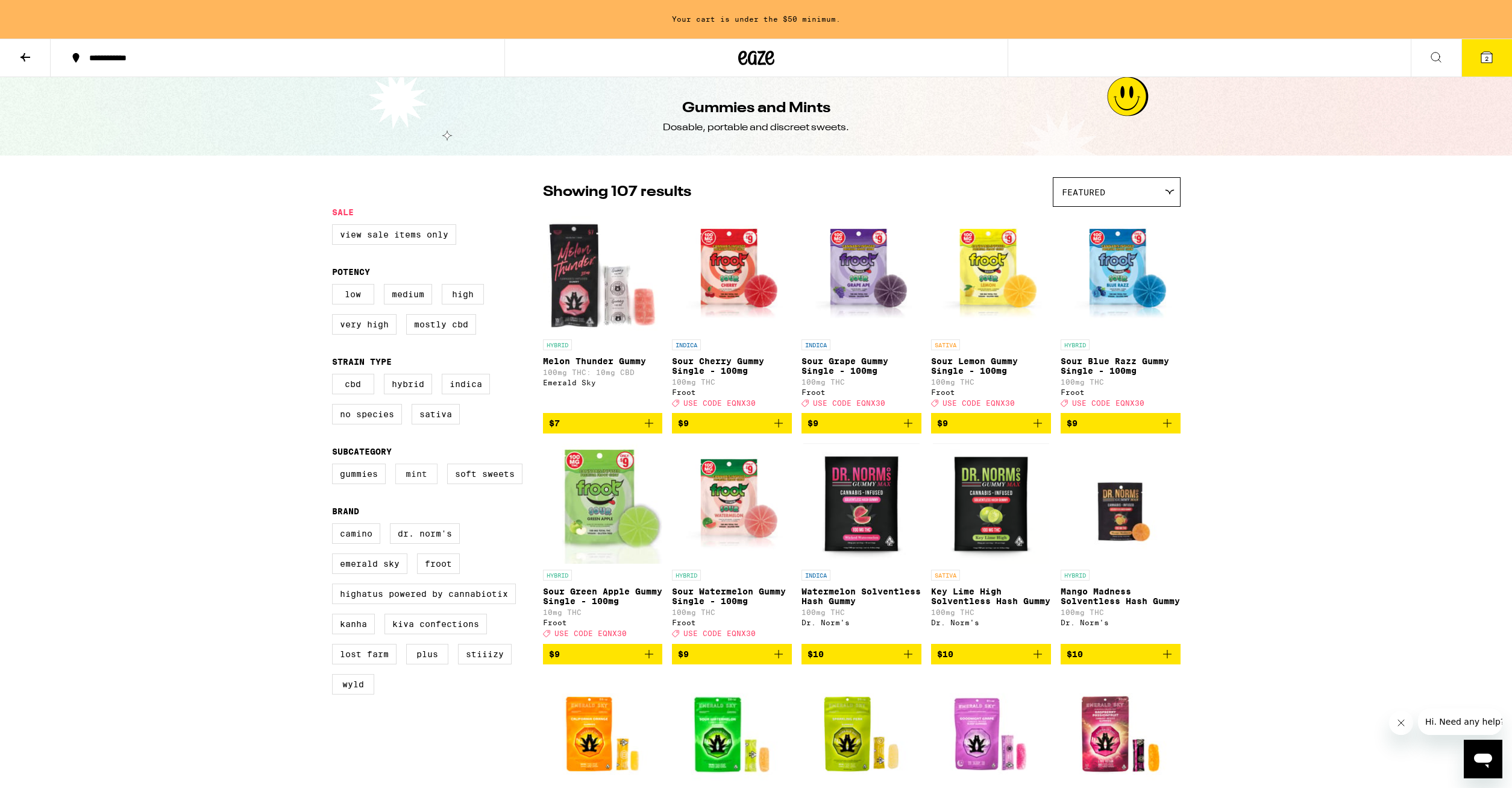
click at [417, 484] on label "Mint" at bounding box center [416, 474] width 42 height 20
click at [335, 466] on input "Mint" at bounding box center [335, 465] width 1 height 1
checkbox input "true"
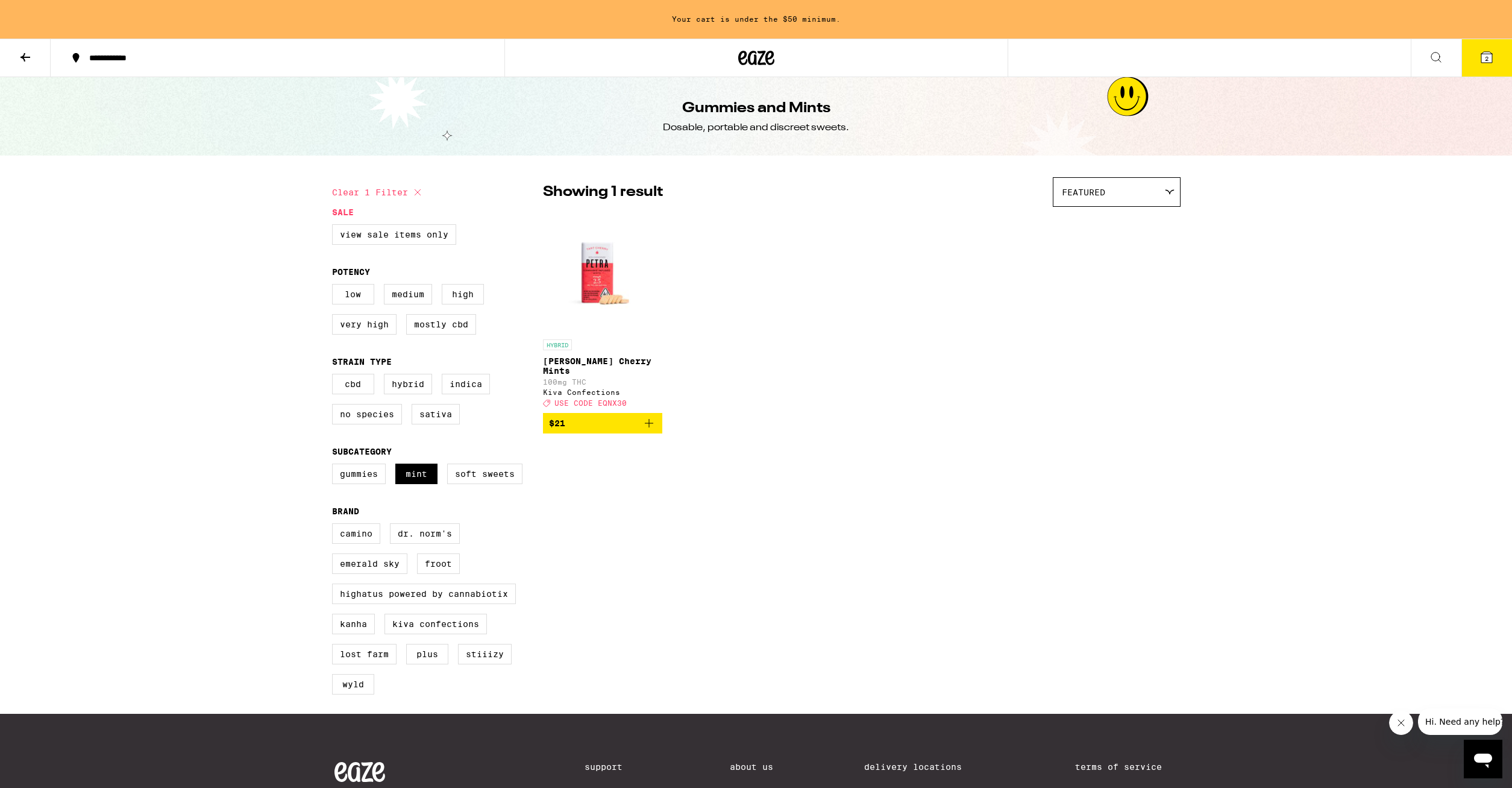
click at [651, 430] on icon "Add to bag" at bounding box center [649, 423] width 14 height 14
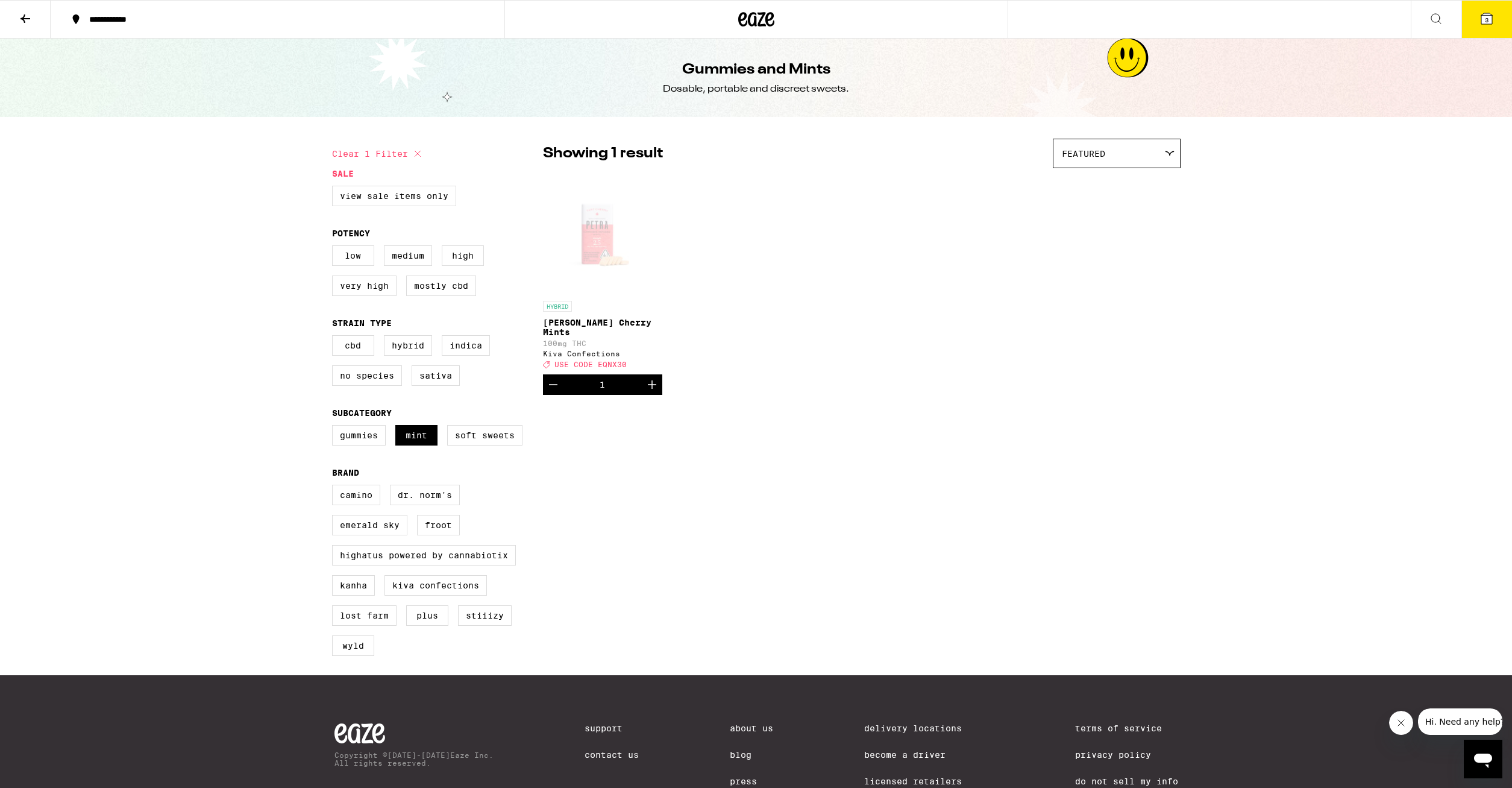
click at [840, 461] on div "Clear 1 filter Sale View Sale Items Only Potency Low Medium High Very High Most…" at bounding box center [757, 402] width 868 height 546
click at [1495, 18] on button "3" at bounding box center [1486, 19] width 51 height 38
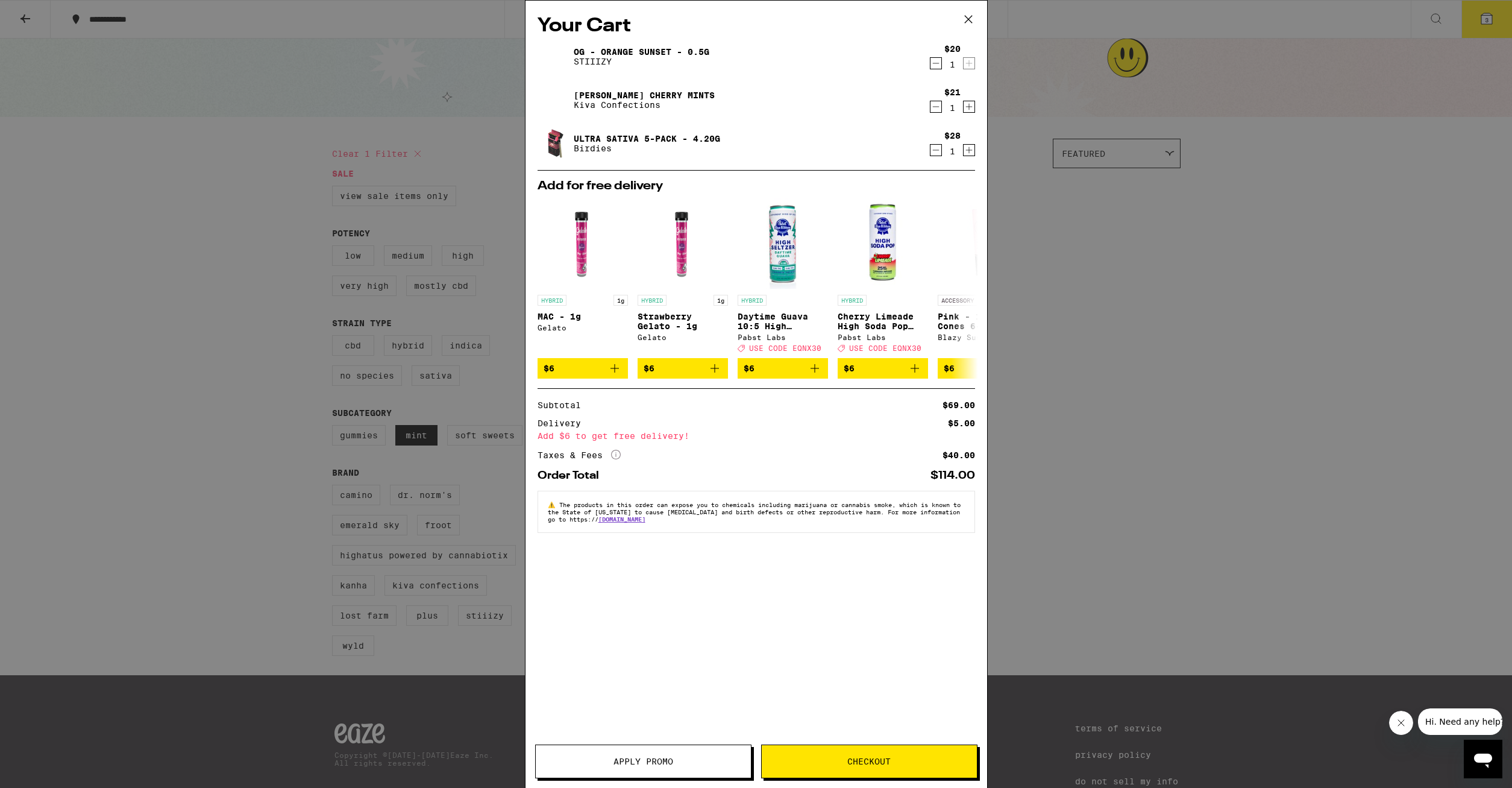
click at [859, 764] on span "Checkout" at bounding box center [869, 761] width 43 height 9
